Goal: Transaction & Acquisition: Obtain resource

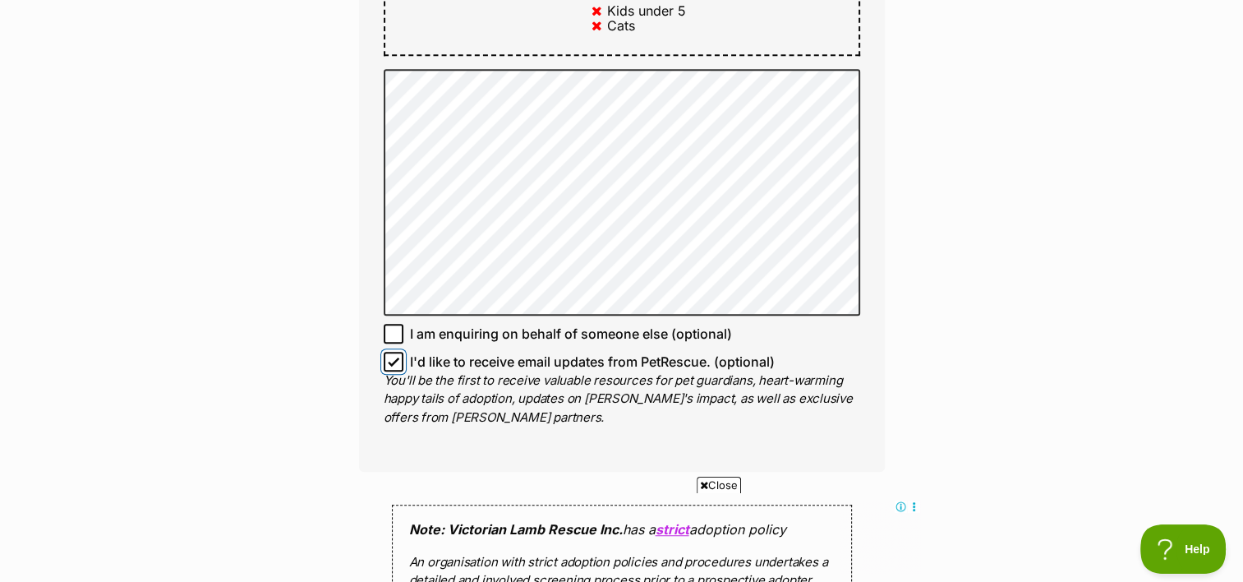
click at [384, 352] on input "I'd like to receive email updates from PetRescue. (optional)" at bounding box center [394, 362] width 20 height 20
checkbox input "false"
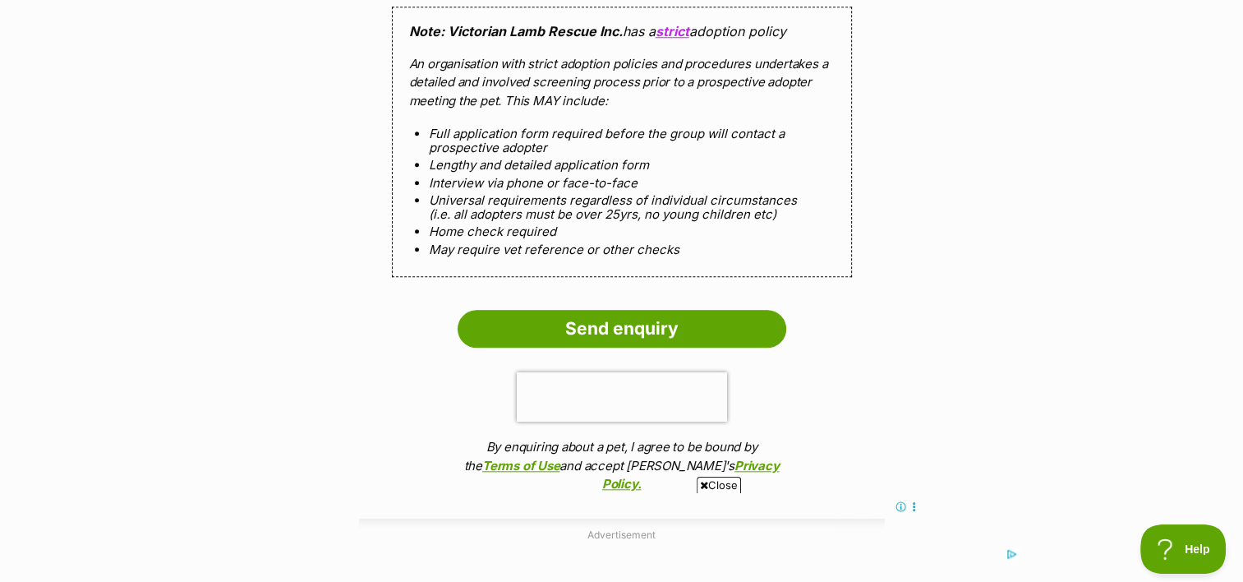
scroll to position [1594, 0]
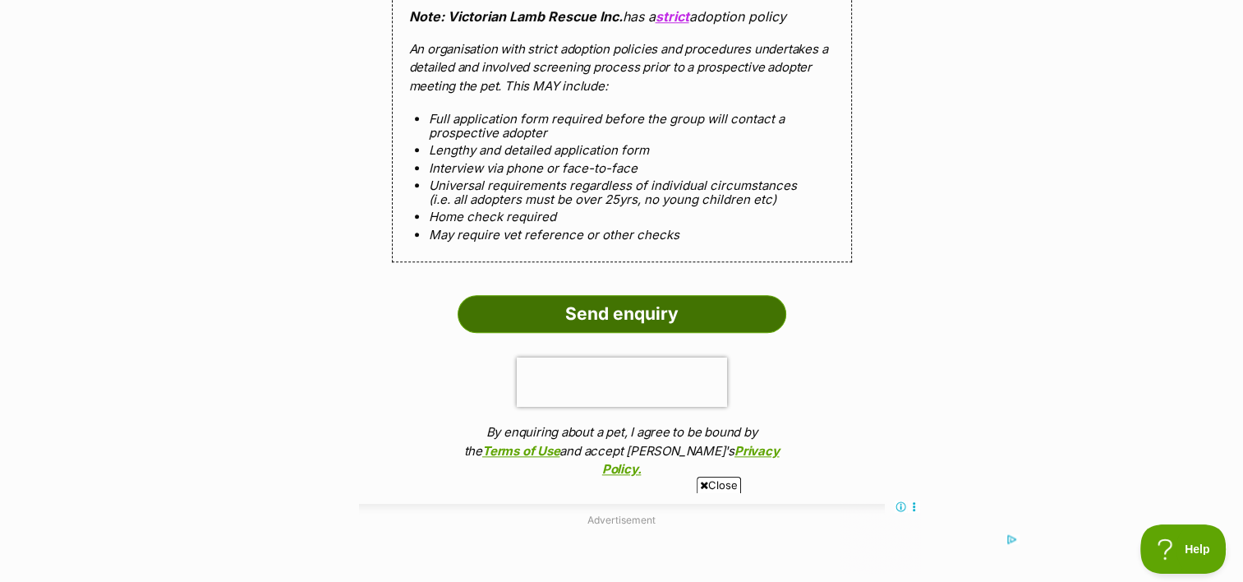
click at [578, 295] on input "Send enquiry" at bounding box center [622, 314] width 329 height 38
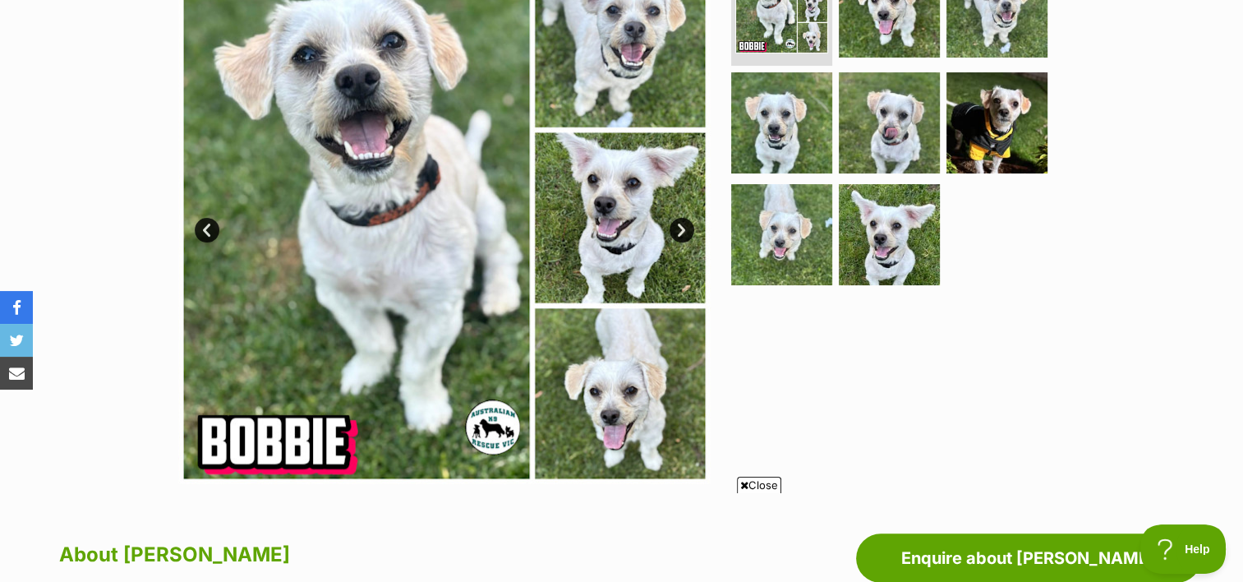
click at [376, 243] on img at bounding box center [444, 218] width 532 height 532
click at [684, 227] on link "Next" at bounding box center [682, 230] width 25 height 25
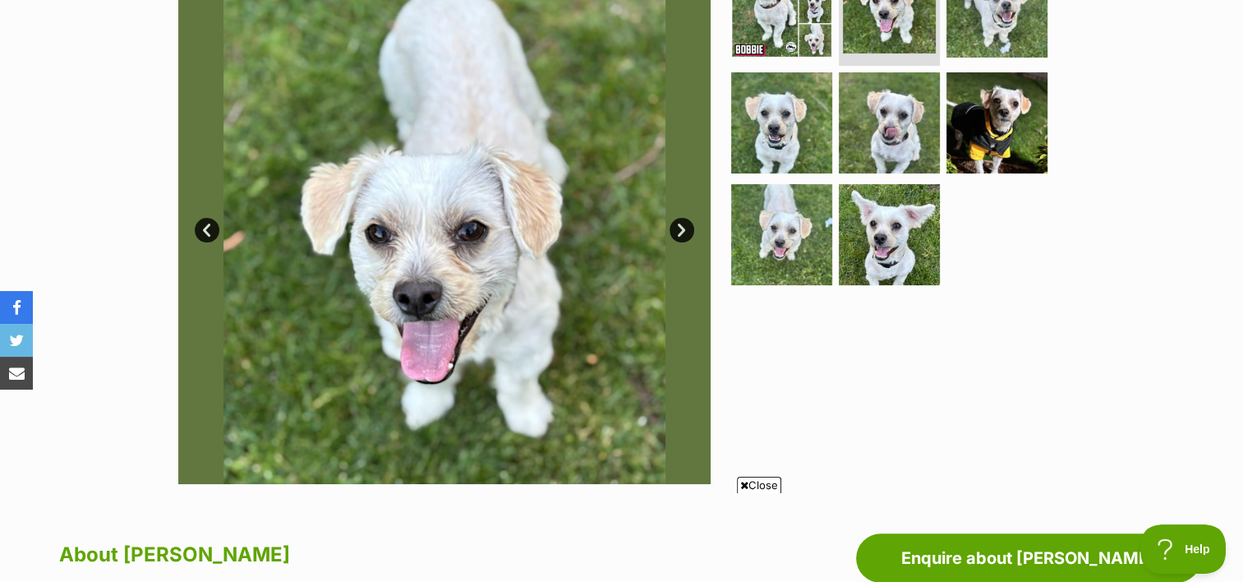
click at [684, 227] on link "Next" at bounding box center [682, 230] width 25 height 25
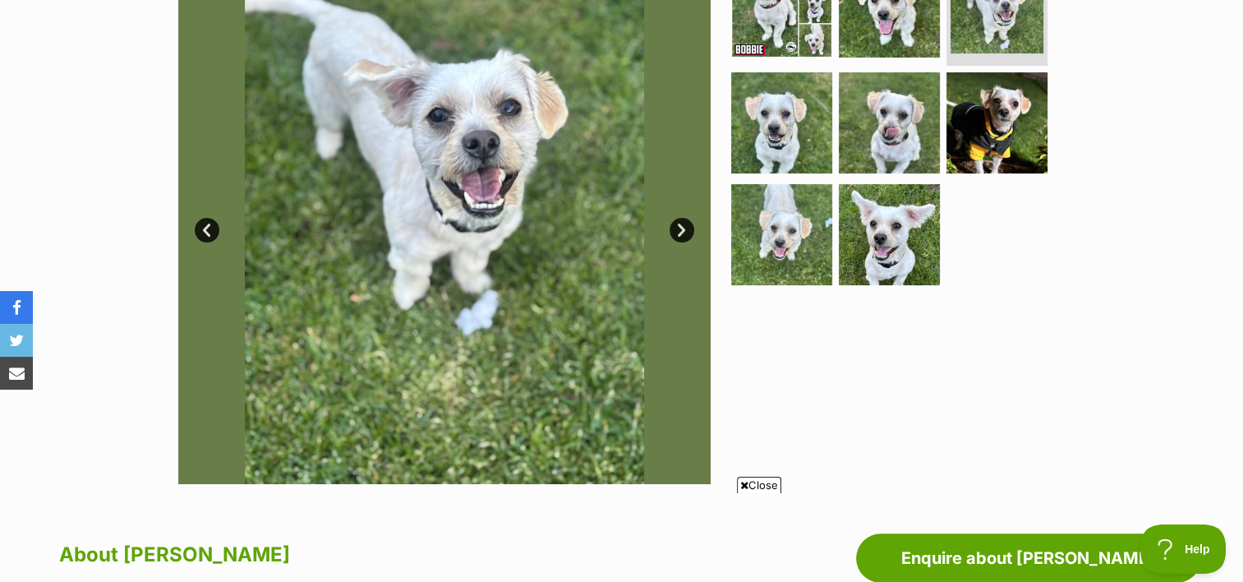
click at [684, 227] on link "Next" at bounding box center [682, 230] width 25 height 25
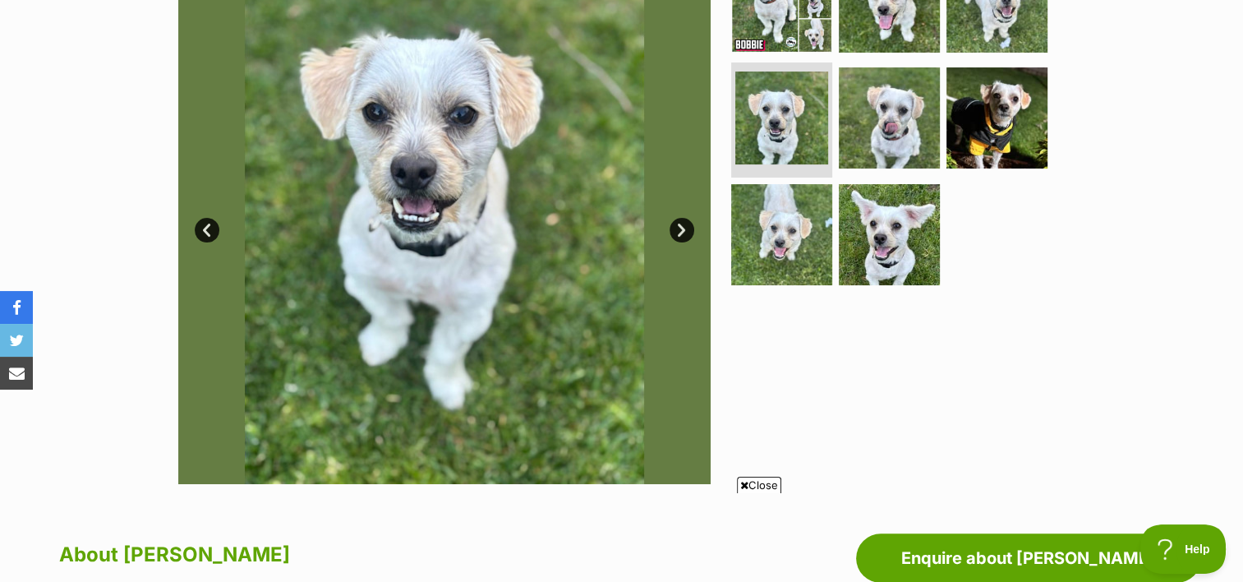
click at [684, 227] on link "Next" at bounding box center [682, 230] width 25 height 25
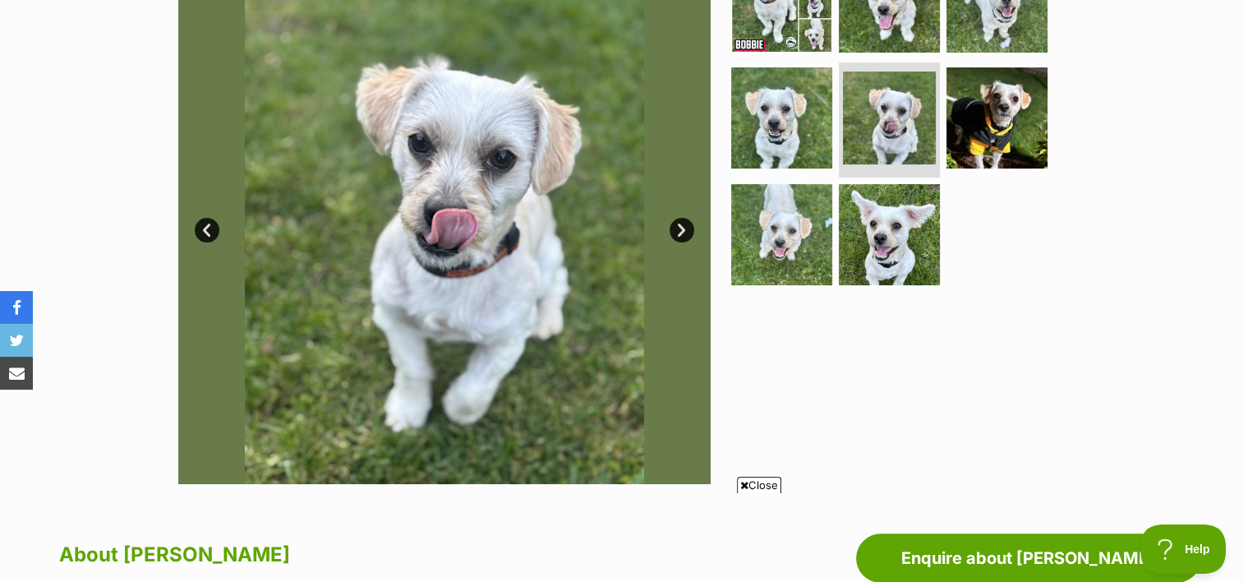
click at [684, 227] on link "Next" at bounding box center [682, 230] width 25 height 25
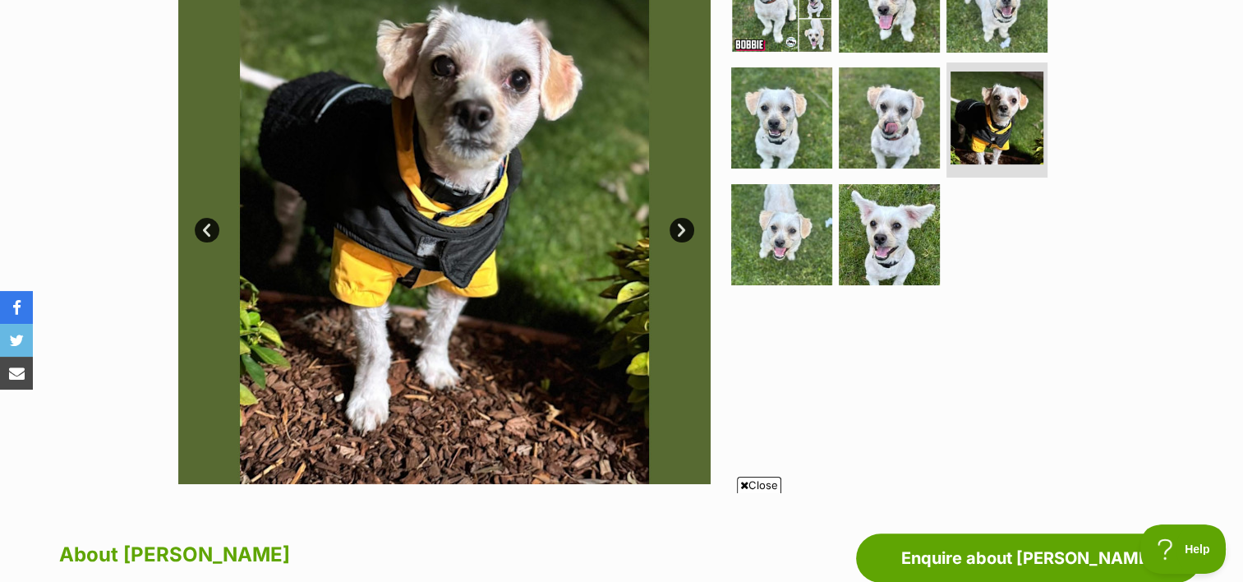
click at [684, 227] on link "Next" at bounding box center [682, 230] width 25 height 25
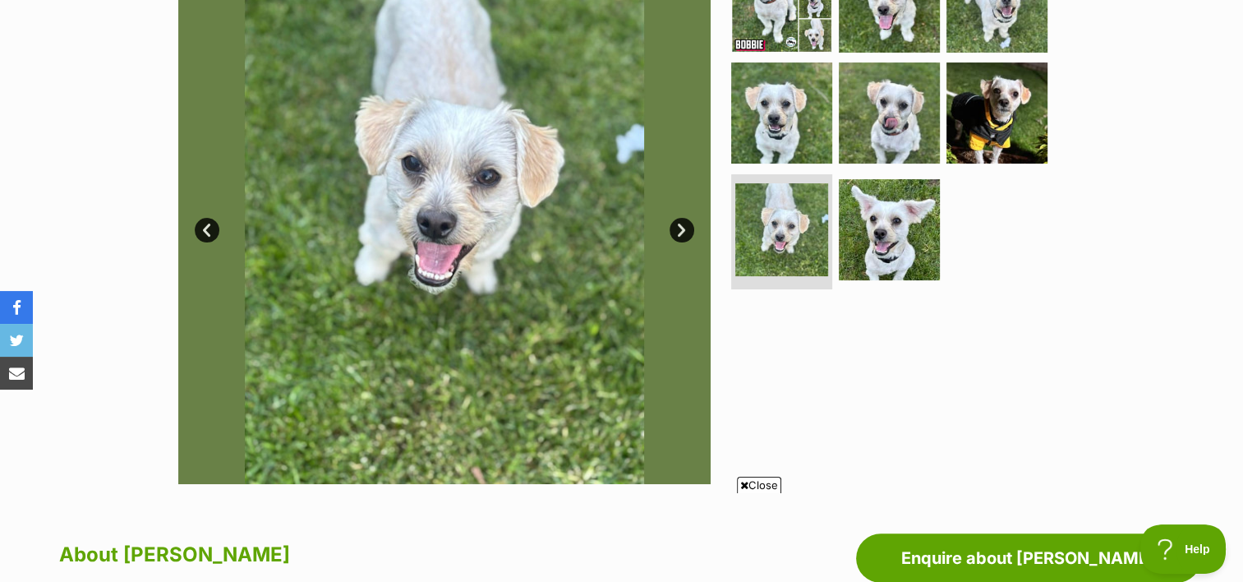
click at [684, 227] on link "Next" at bounding box center [682, 230] width 25 height 25
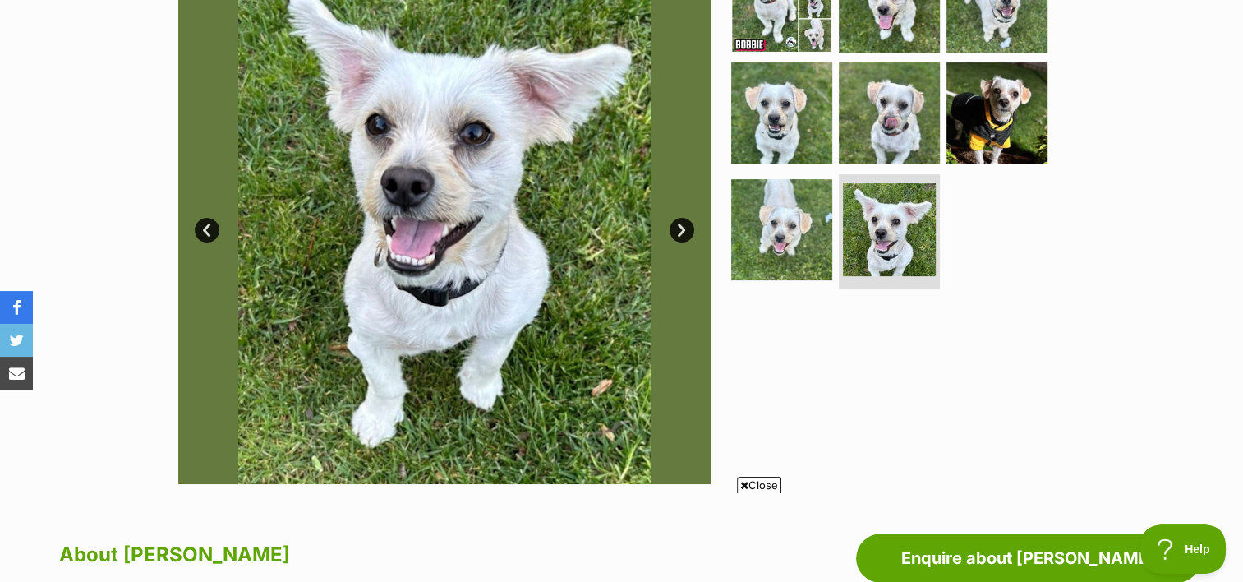
click at [684, 227] on link "Next" at bounding box center [682, 230] width 25 height 25
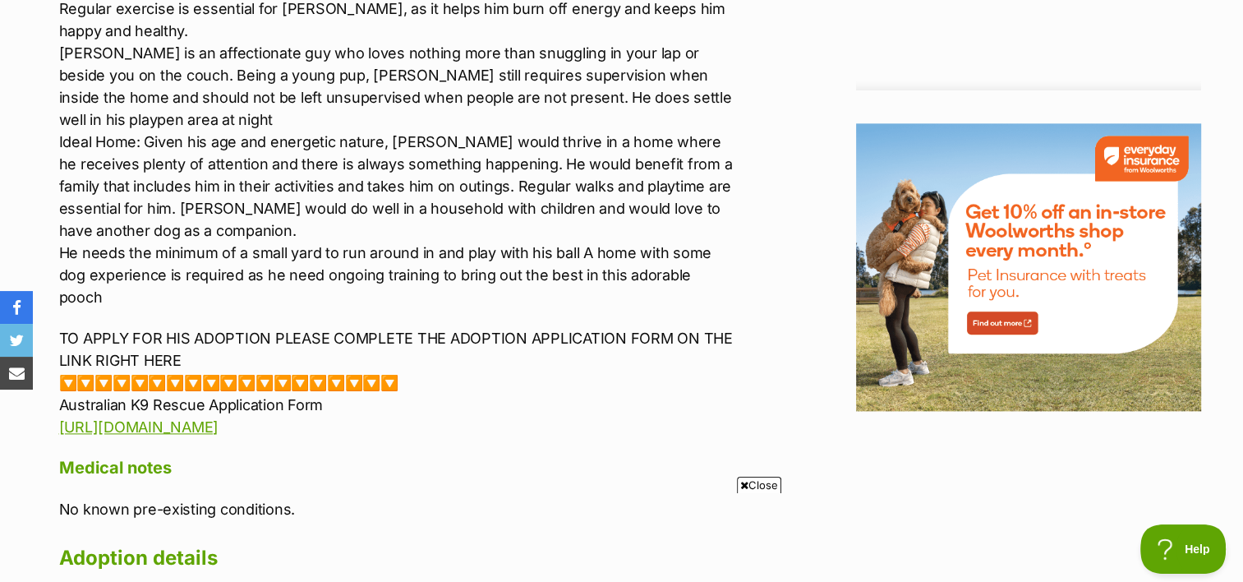
scroll to position [2033, 0]
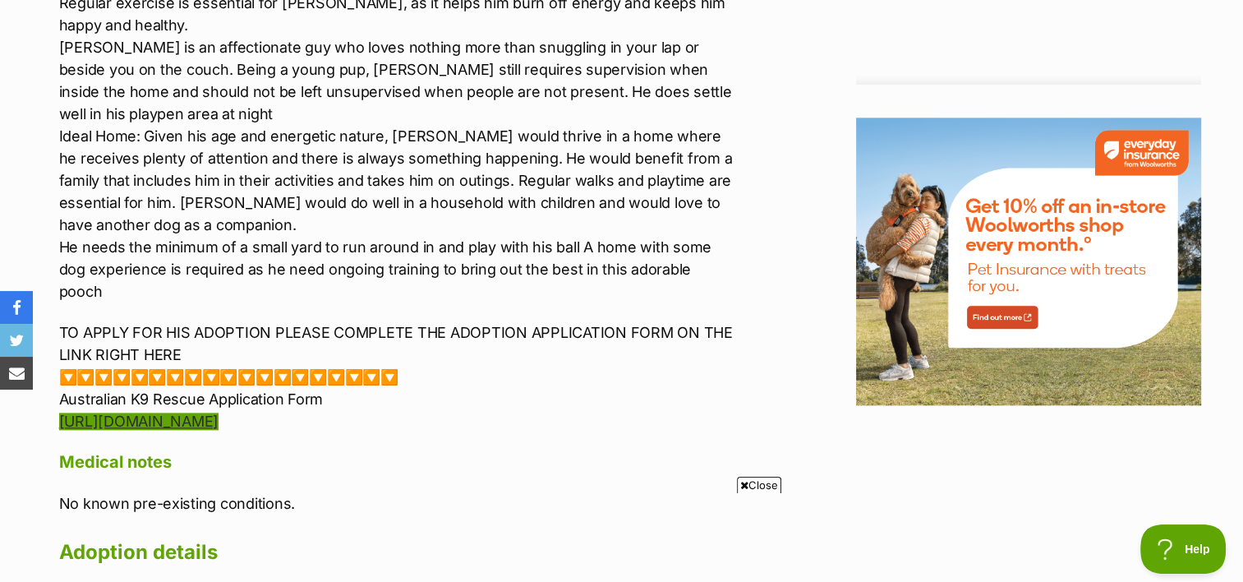
click at [219, 412] on link "https://forms.gle/G7zZgBYkcVc4Zfbh8" at bounding box center [138, 420] width 159 height 17
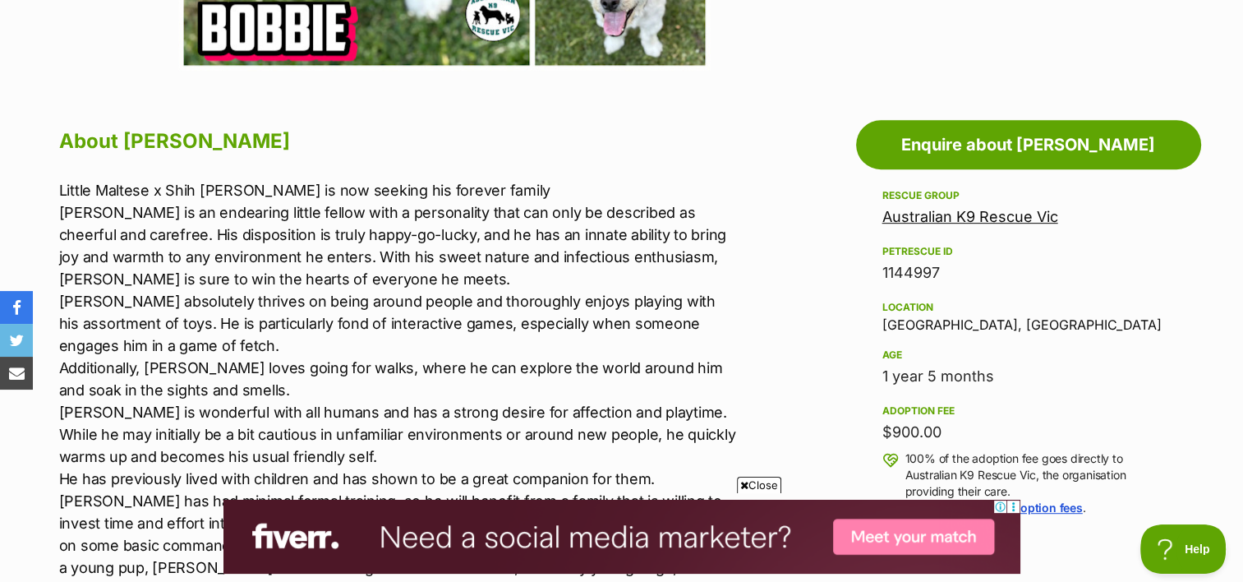
scroll to position [799, 0]
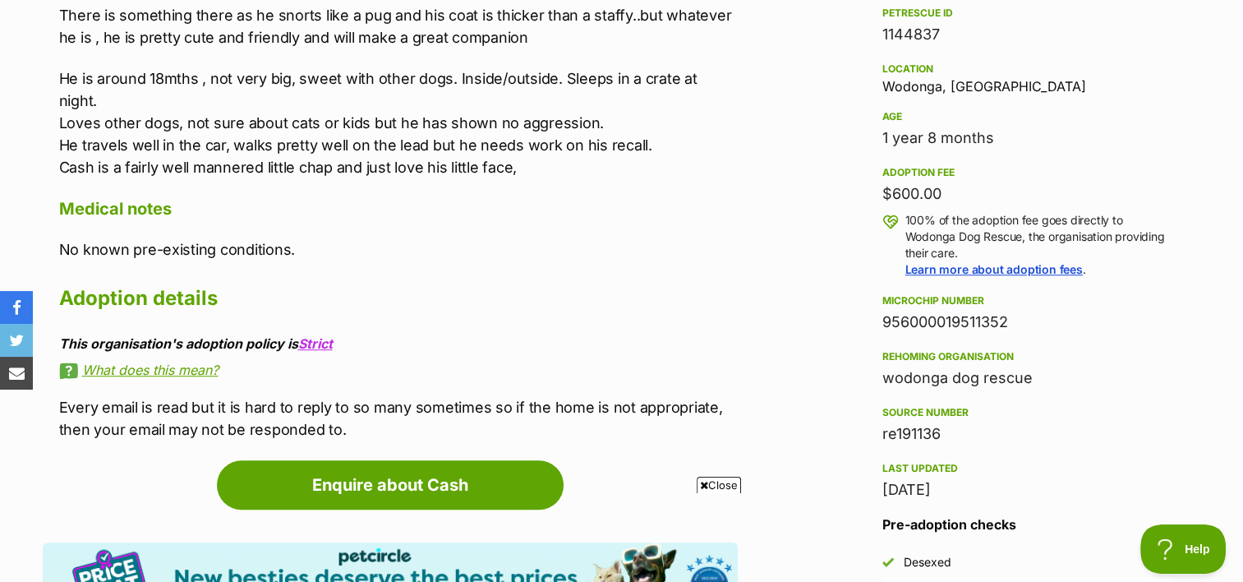
drag, startPoint x: 1240, startPoint y: 253, endPoint x: 1237, endPoint y: 219, distance: 34.6
click at [1237, 219] on section "Home > Rescue pet search > Adopt a dog > Dogs available for adoption Cash Happy…" at bounding box center [621, 371] width 1243 height 2542
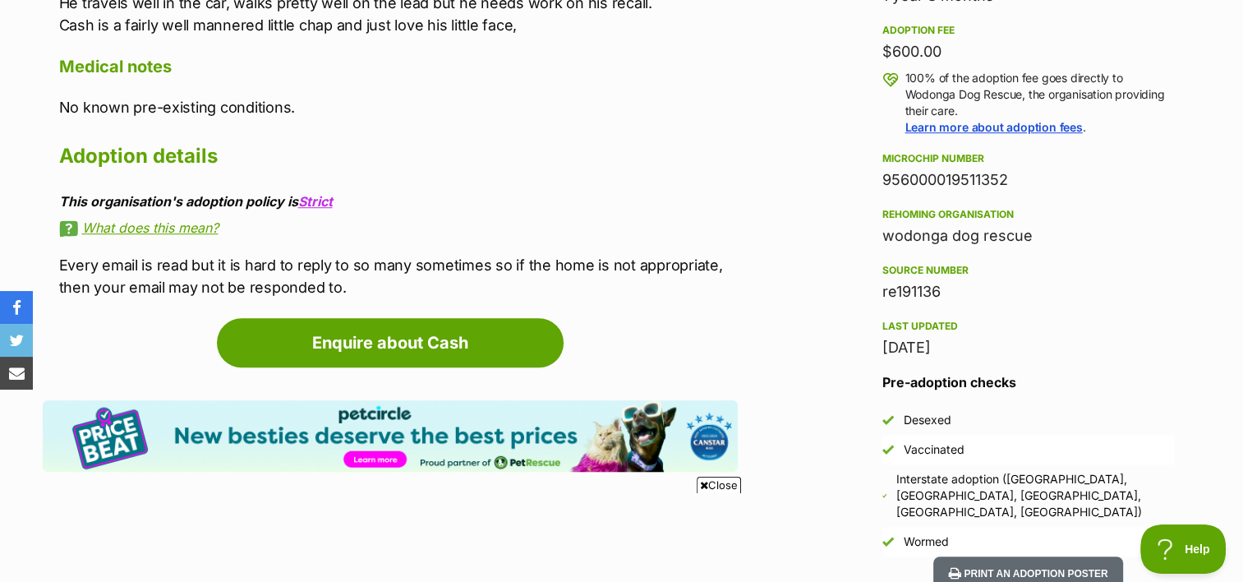
scroll to position [1201, 0]
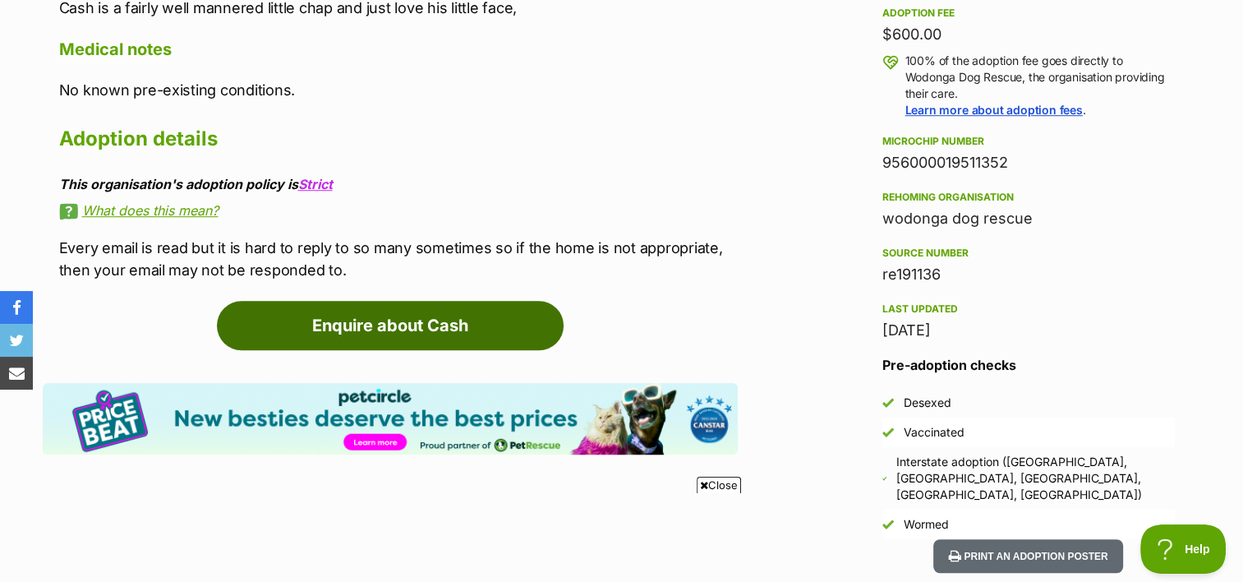
click at [474, 301] on link "Enquire about Cash" at bounding box center [390, 325] width 347 height 49
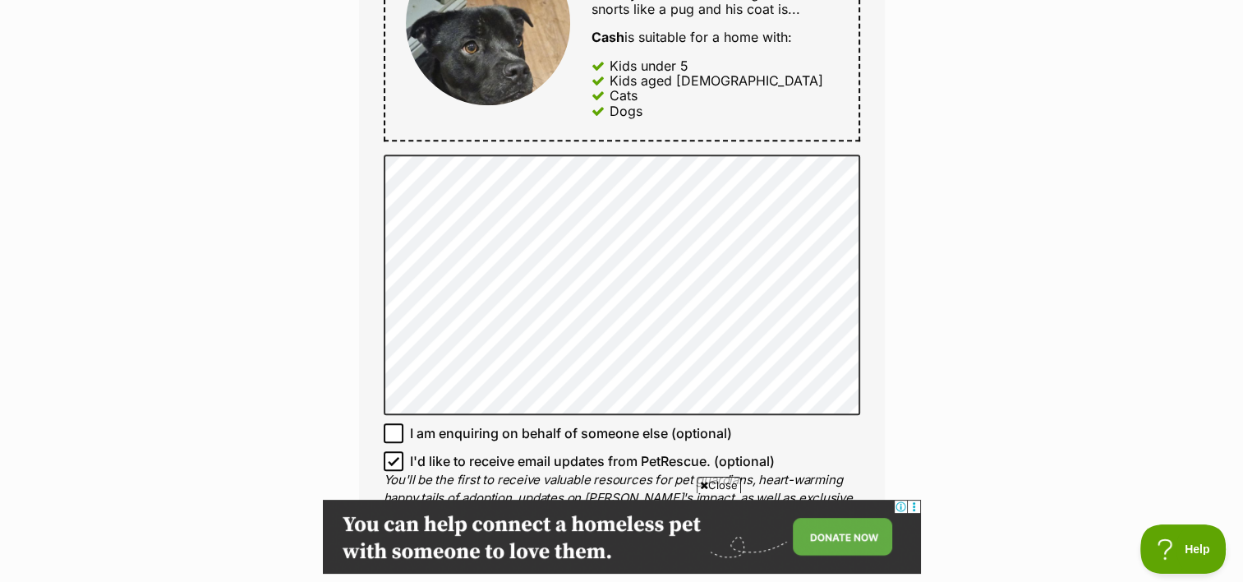
click at [390, 458] on icon at bounding box center [394, 461] width 12 height 12
click at [390, 458] on input "I'd like to receive email updates from PetRescue. (optional)" at bounding box center [394, 461] width 20 height 20
checkbox input "false"
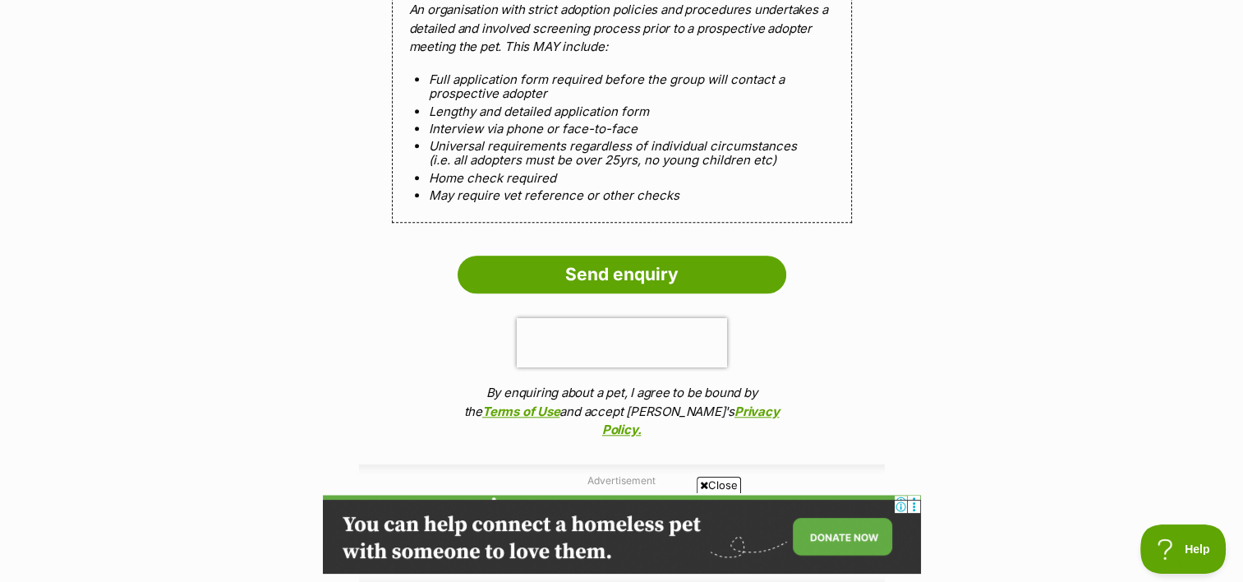
scroll to position [1572, 0]
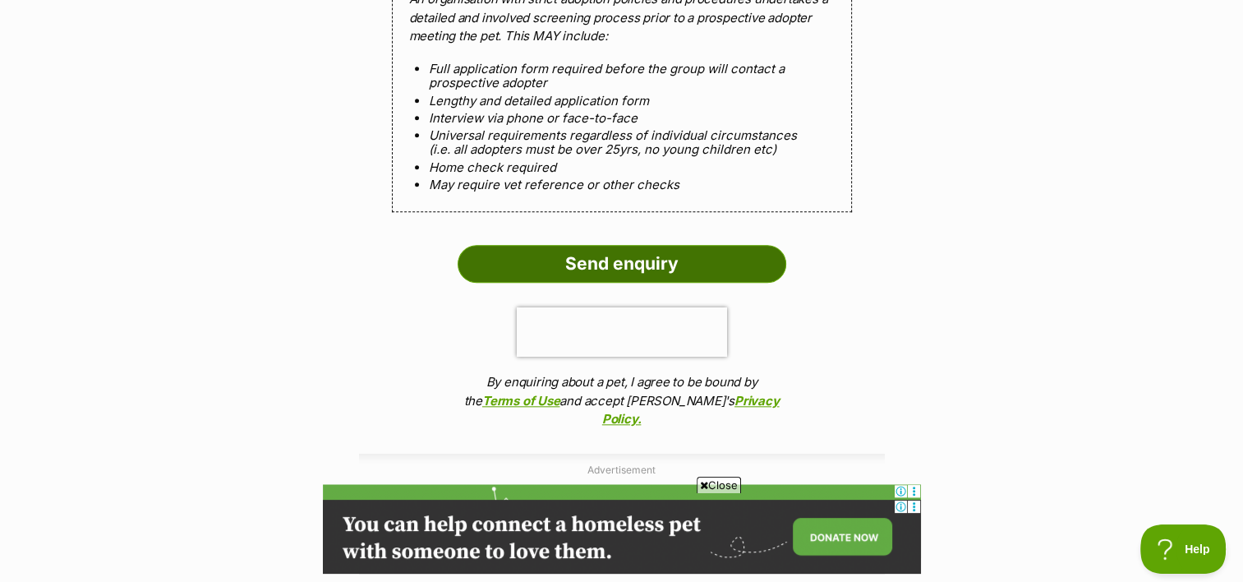
click at [647, 255] on input "Send enquiry" at bounding box center [622, 264] width 329 height 38
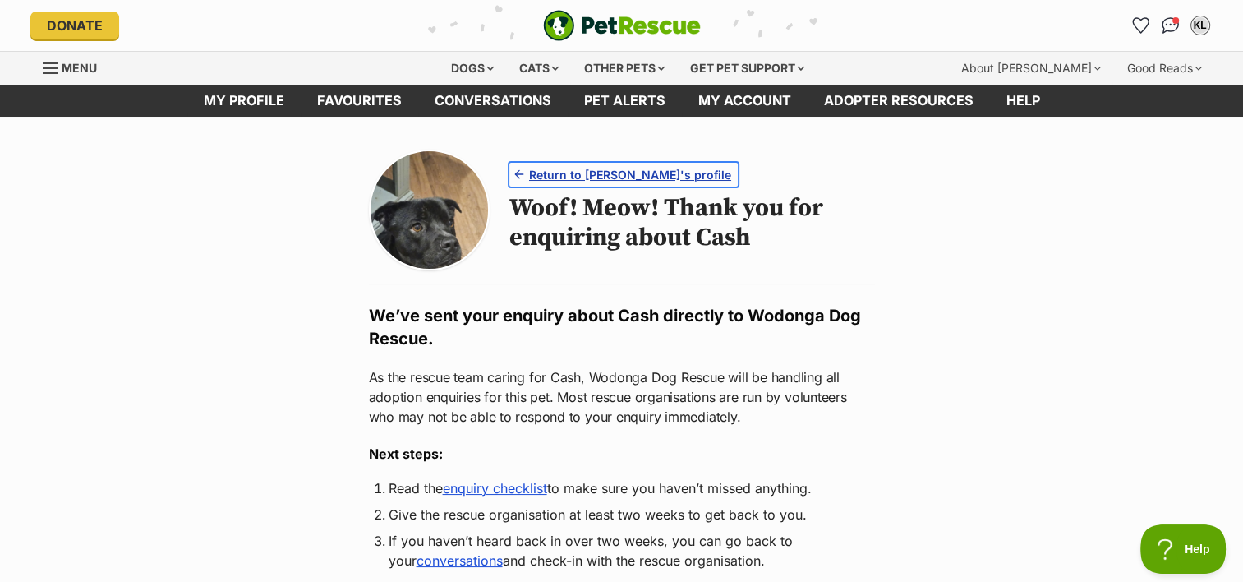
click at [614, 174] on span "Return to Cash's profile" at bounding box center [630, 174] width 202 height 17
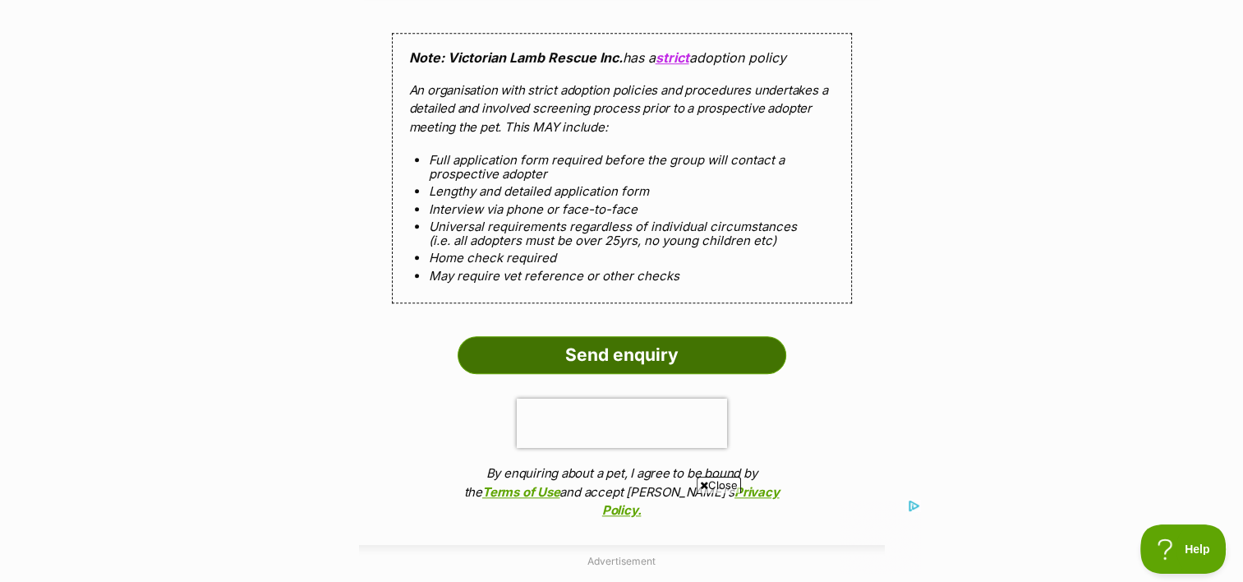
click at [622, 342] on input "Send enquiry" at bounding box center [622, 355] width 329 height 38
